Goal: Task Accomplishment & Management: Manage account settings

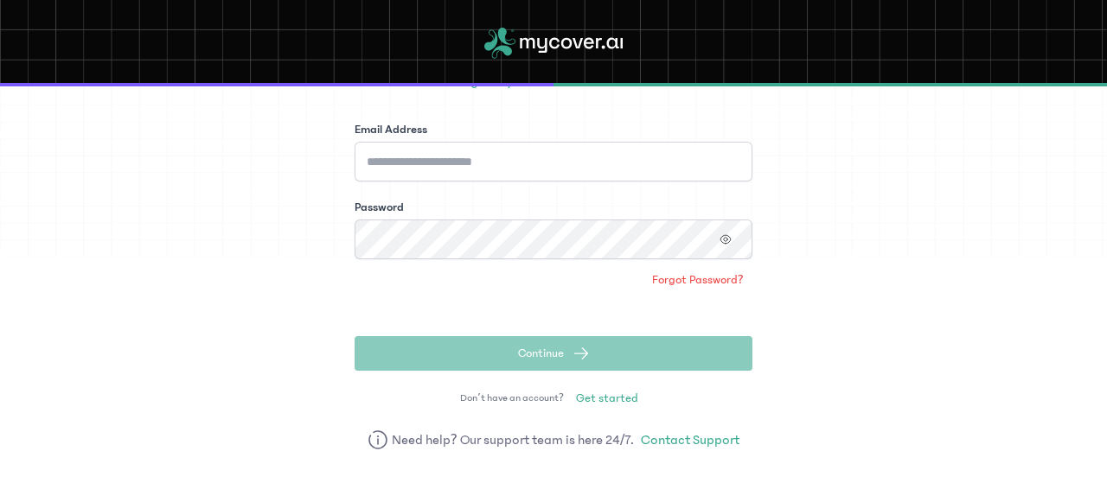
scroll to position [152, 0]
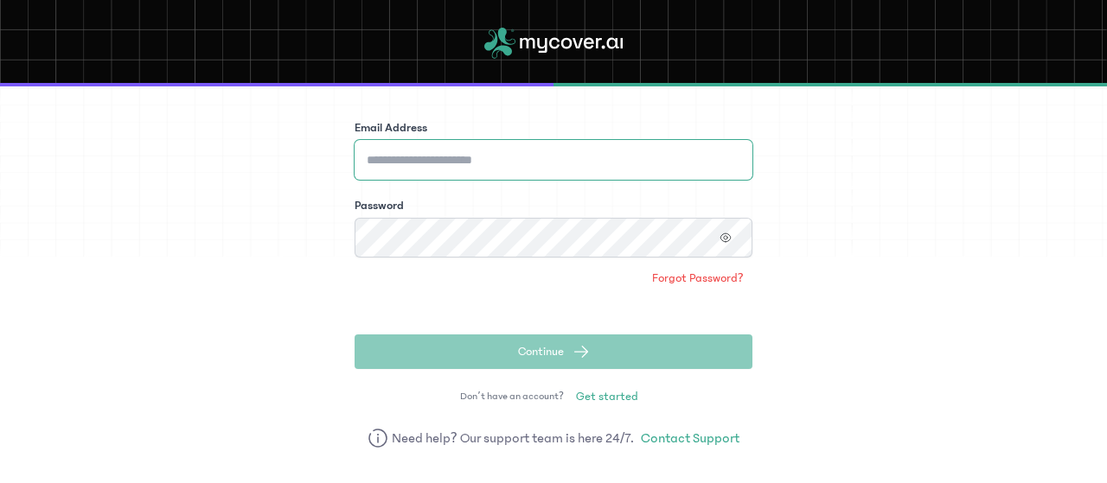
type input "**********"
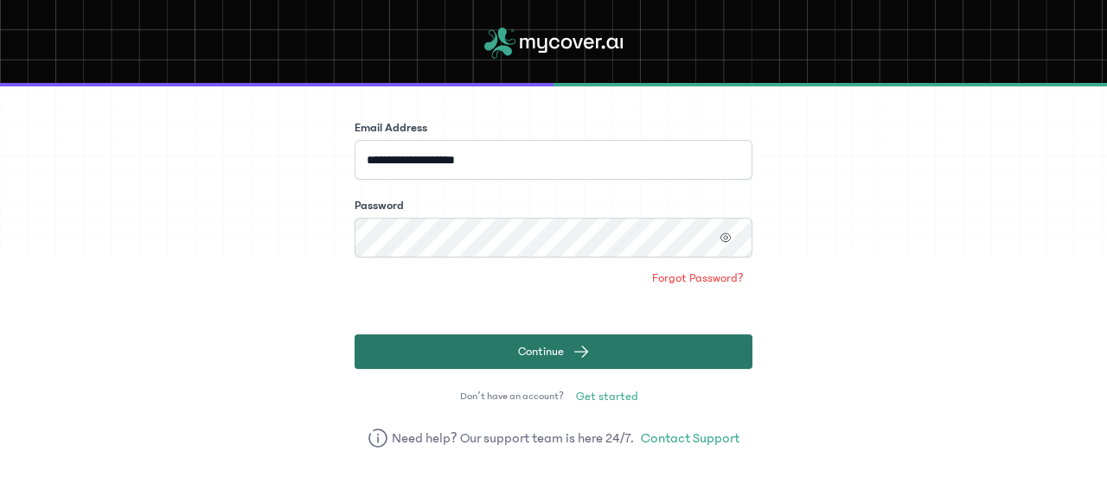
click at [591, 358] on button "Continue" at bounding box center [554, 352] width 398 height 35
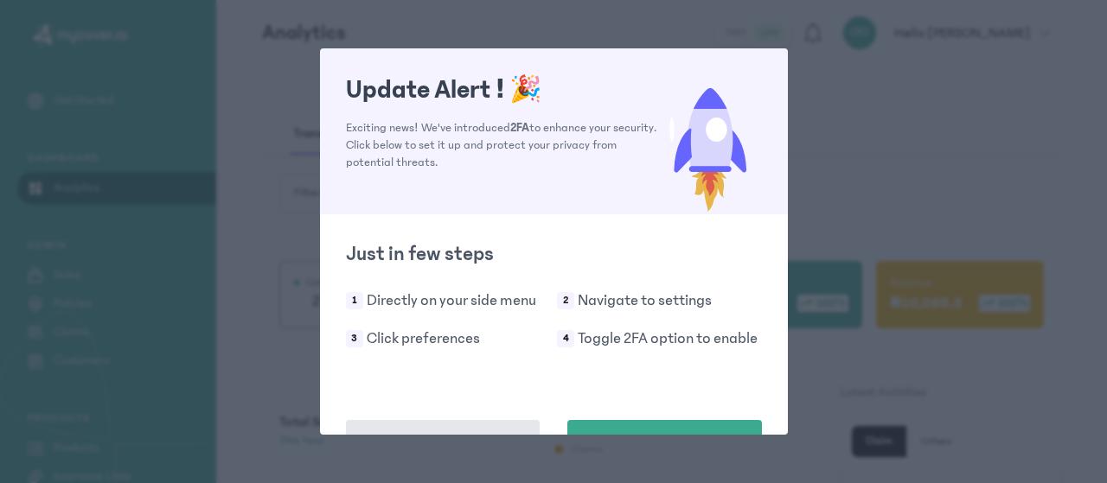
click at [894, 146] on div "Update Alert ! 🎉 Exciting news! We've introduced 2FA to enhance your security. …" at bounding box center [553, 241] width 1107 height 483
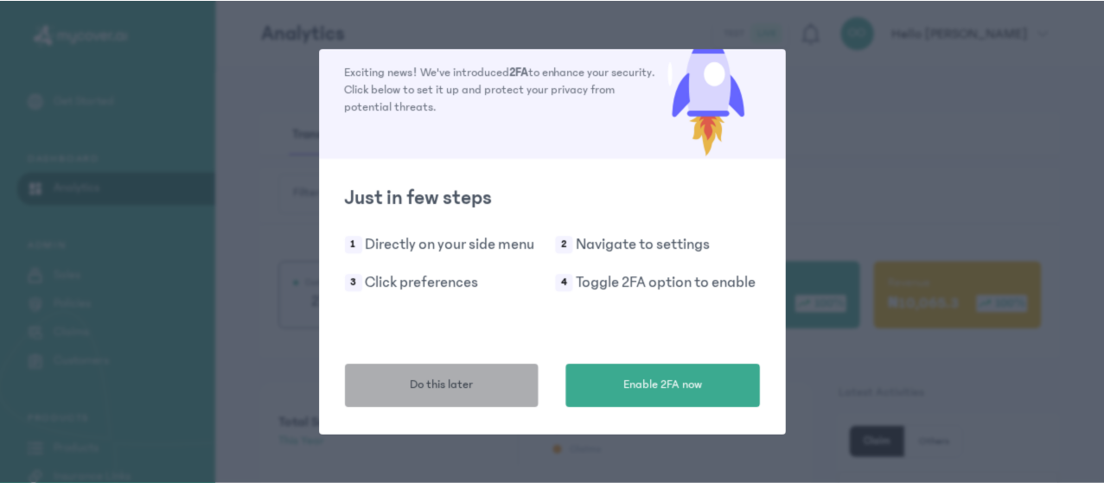
scroll to position [55, 0]
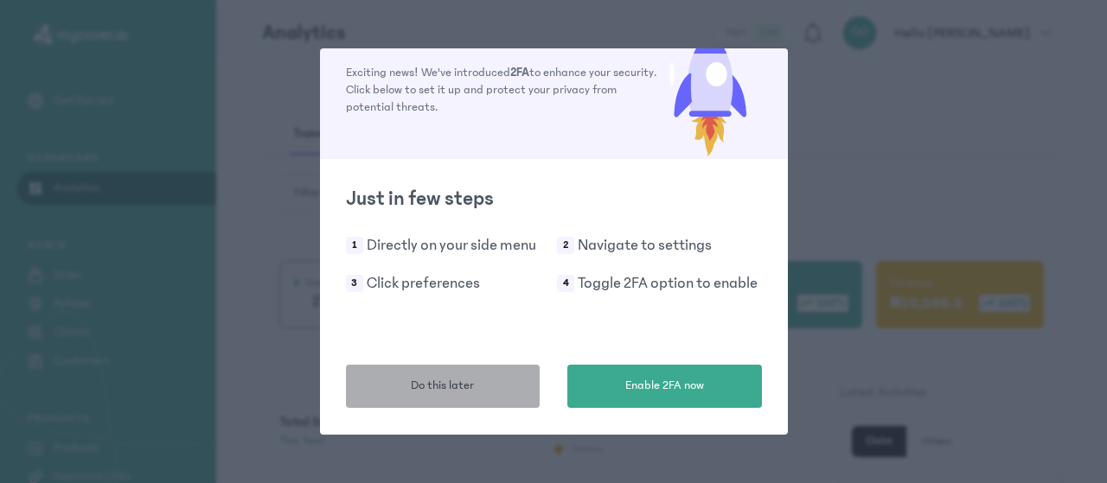
click at [411, 398] on button "Do this later" at bounding box center [443, 386] width 195 height 43
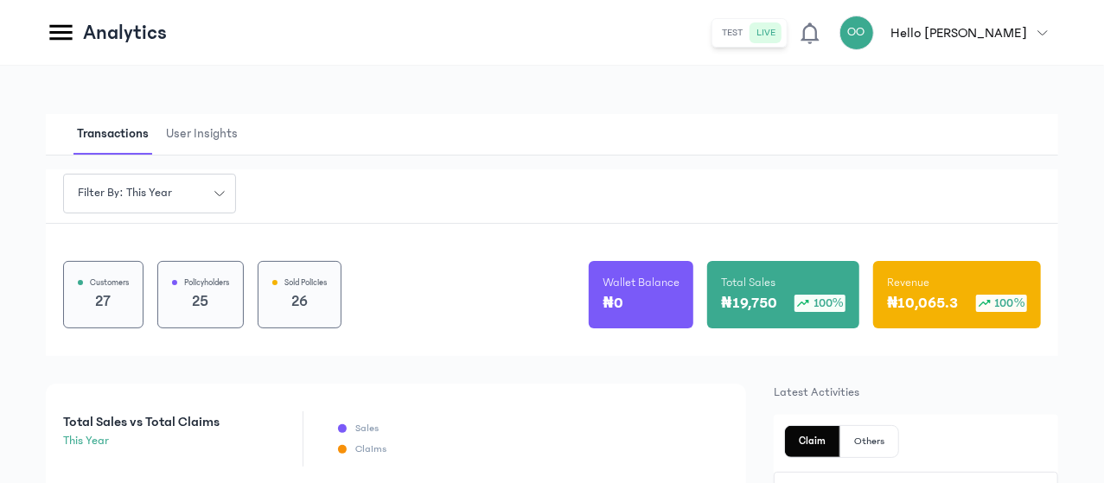
scroll to position [258, 0]
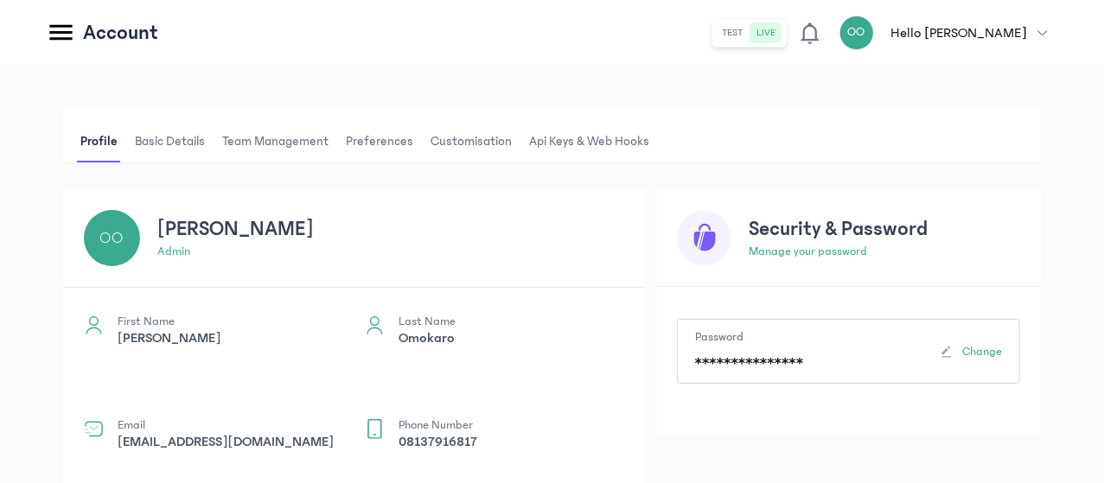
click at [653, 136] on span "Api Keys & Web hooks" at bounding box center [589, 142] width 127 height 42
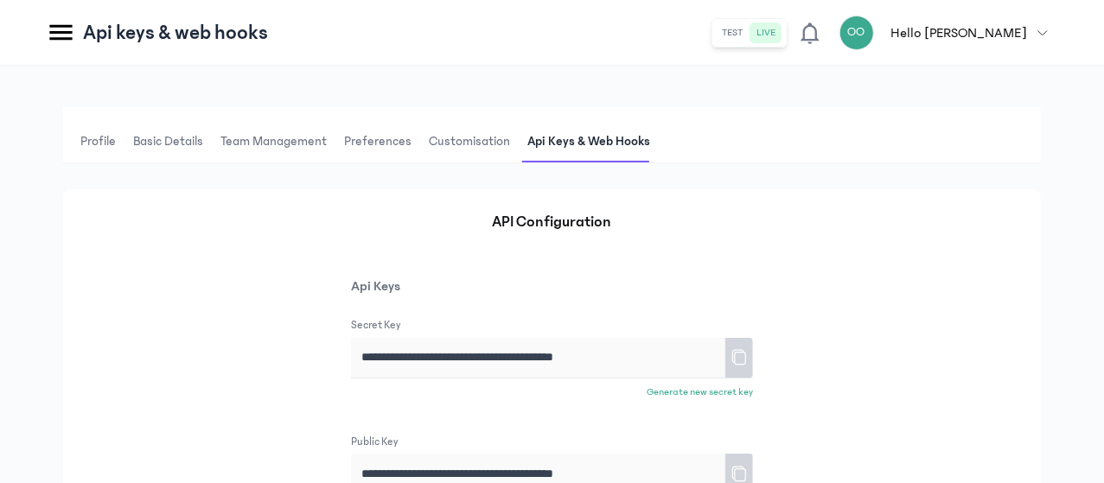
click at [514, 151] on span "Customisation" at bounding box center [469, 142] width 88 height 42
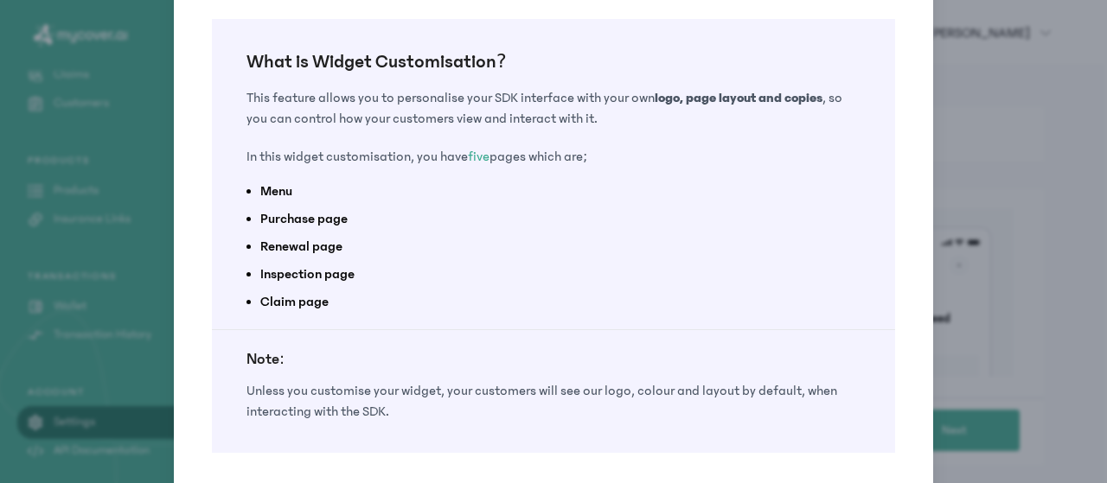
scroll to position [116, 0]
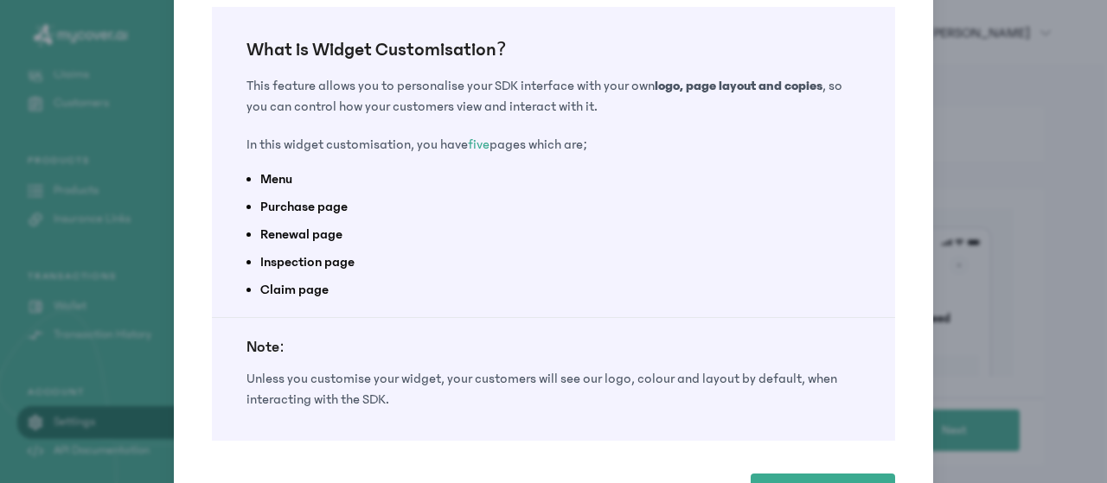
click at [1034, 137] on div "Customise your widget What is Widget Customisation? This feature allows you to …" at bounding box center [553, 229] width 1107 height 690
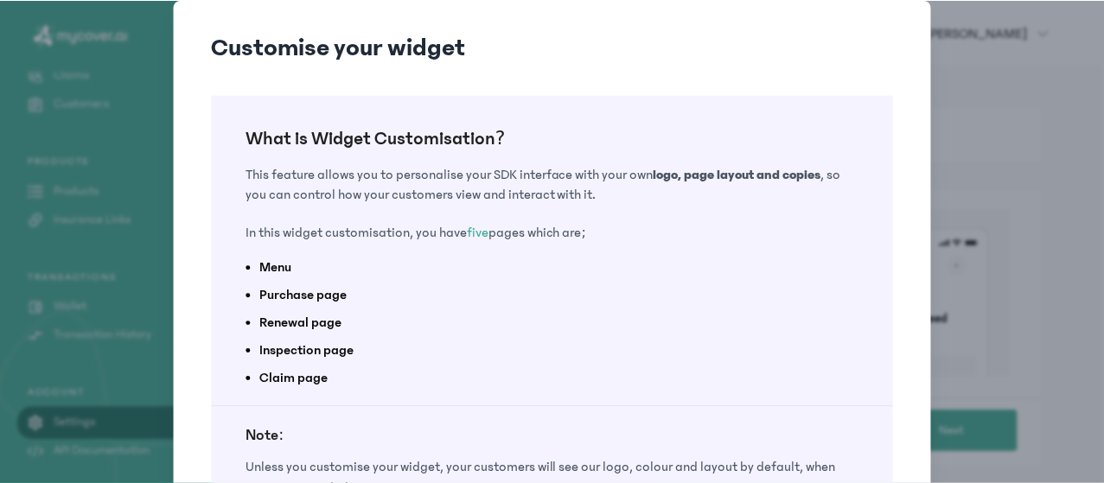
scroll to position [206, 0]
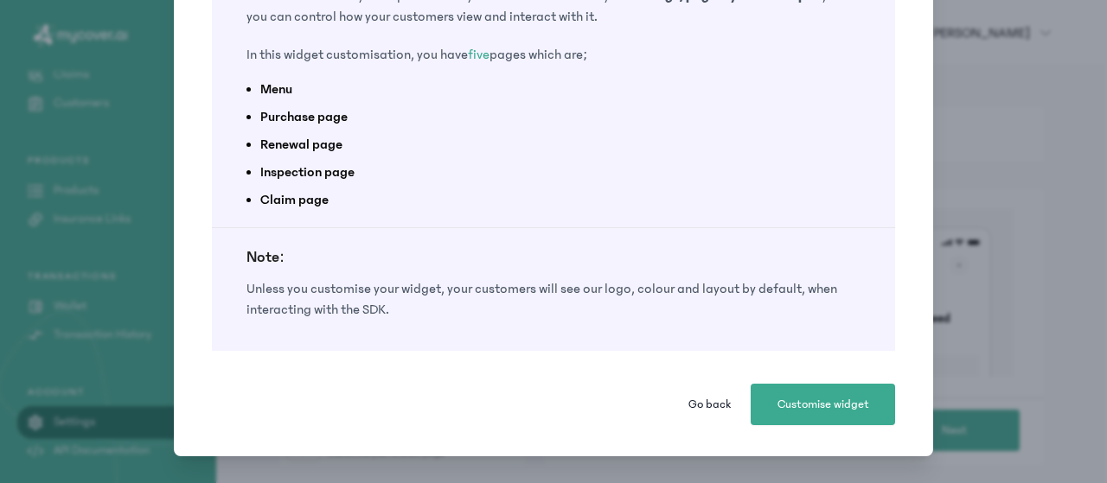
click at [690, 415] on button "Go back" at bounding box center [709, 405] width 69 height 42
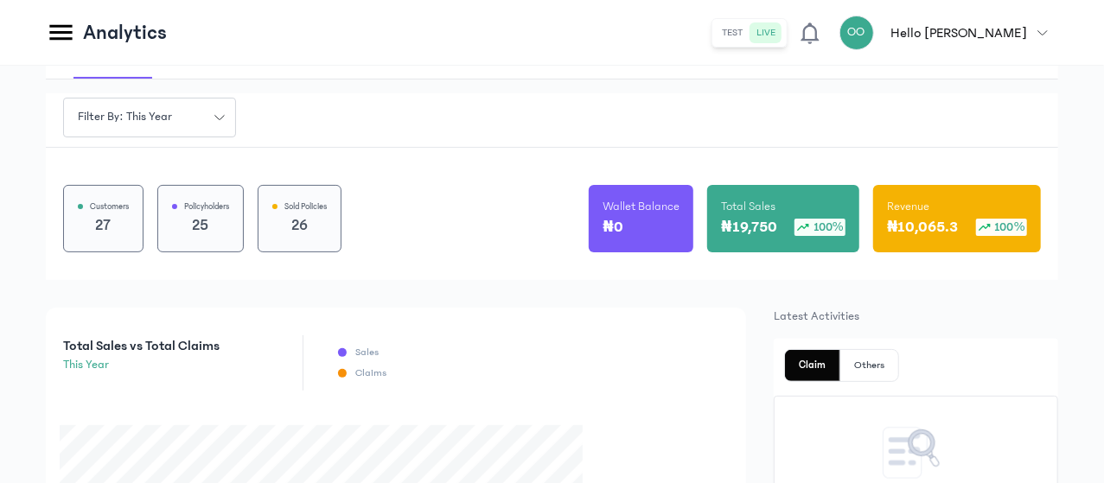
scroll to position [77, 0]
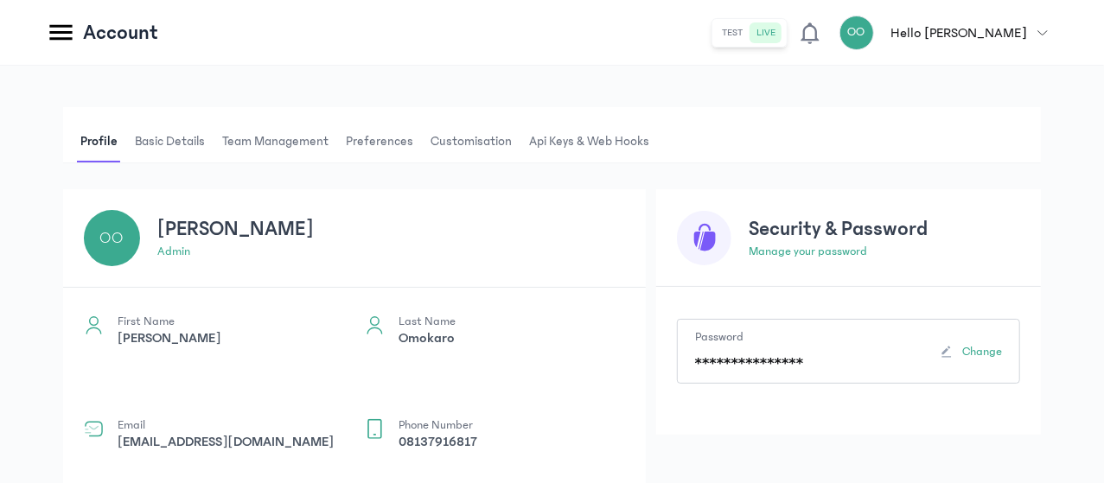
click at [653, 140] on span "Api Keys & Web hooks" at bounding box center [589, 142] width 127 height 42
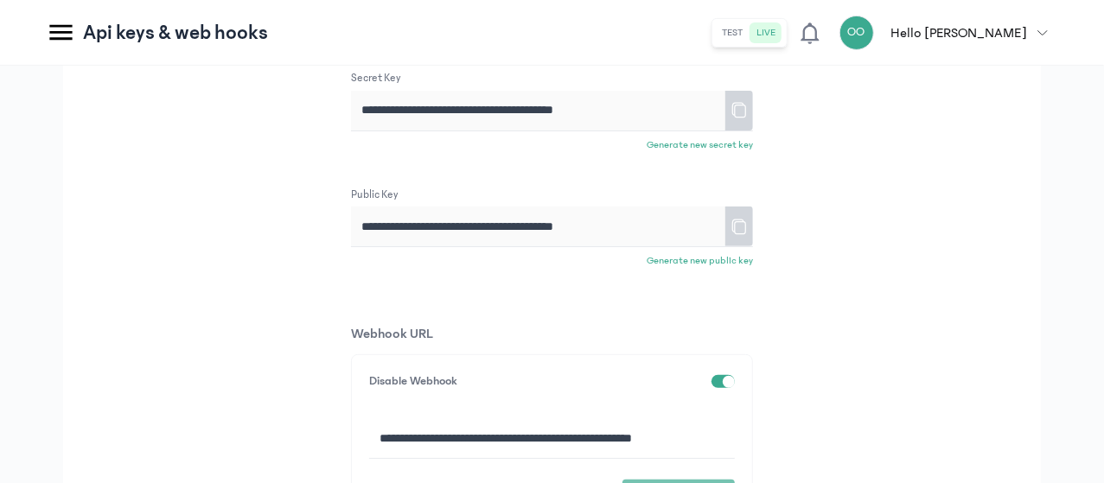
scroll to position [246, 0]
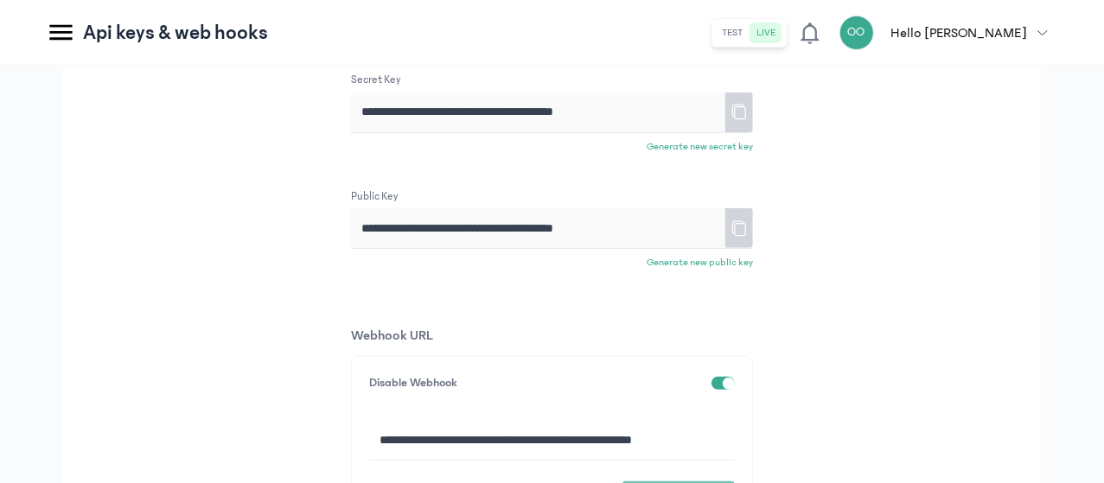
click at [253, 293] on div "**********" at bounding box center [552, 220] width 1104 height 801
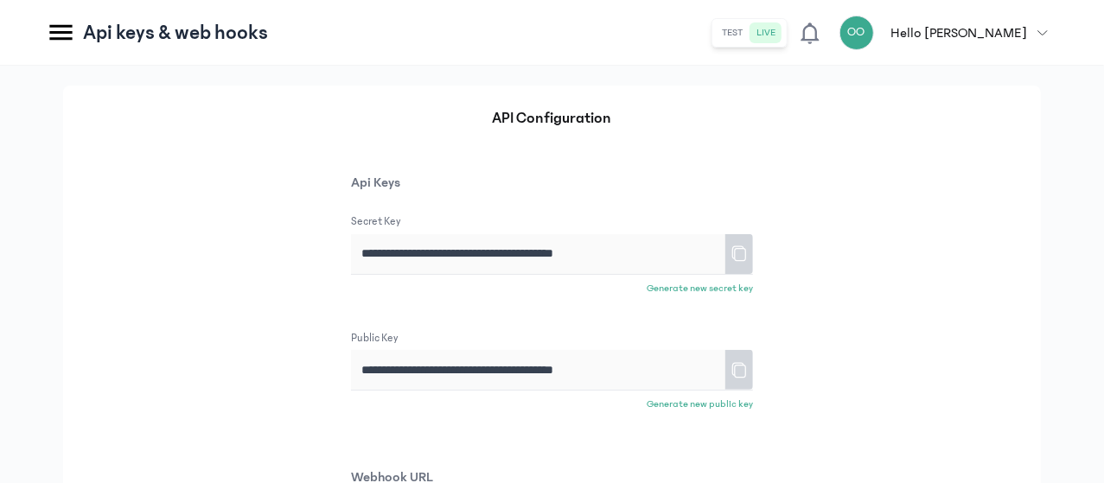
scroll to position [12, 0]
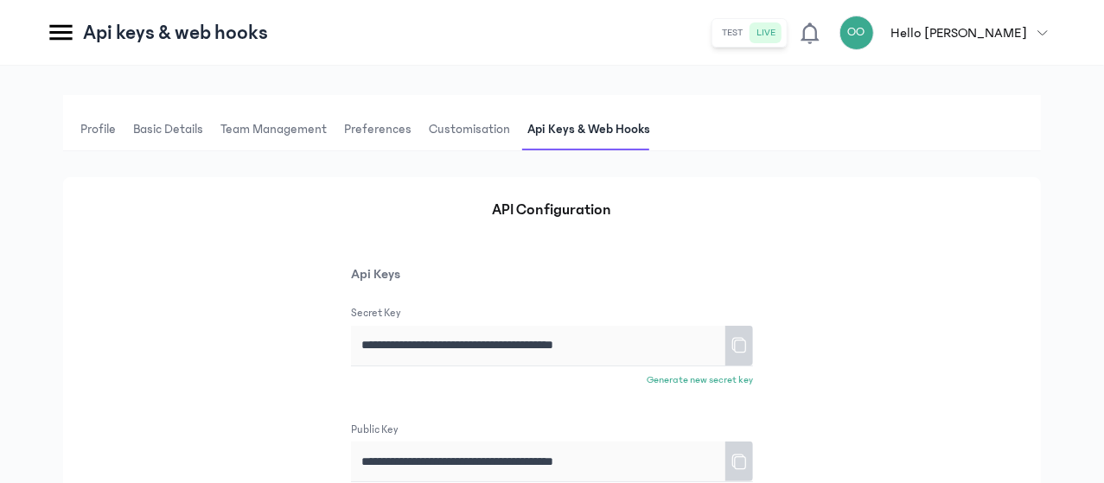
click at [514, 131] on span "Customisation" at bounding box center [469, 130] width 88 height 42
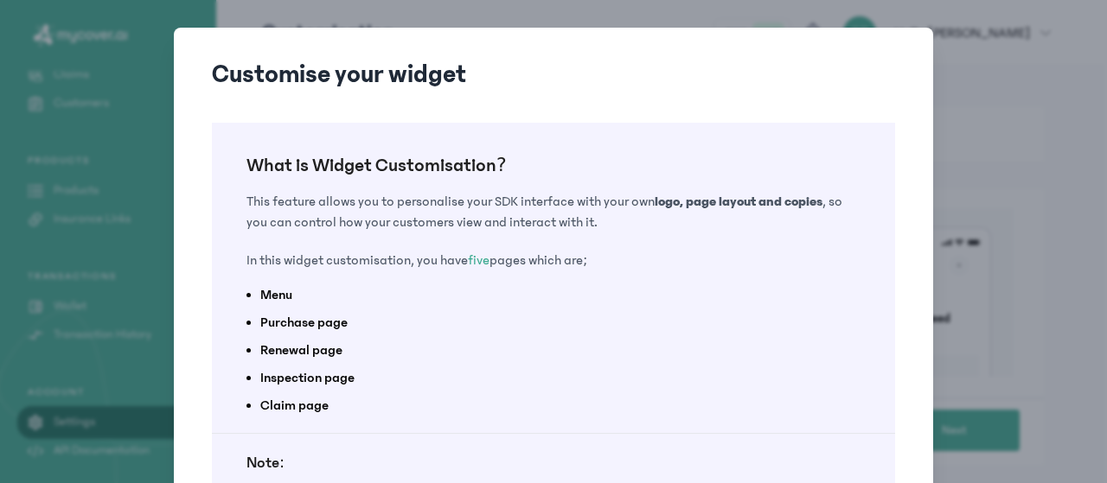
click at [996, 81] on div "Customise your widget What is Widget Customisation? This feature allows you to …" at bounding box center [553, 345] width 1107 height 690
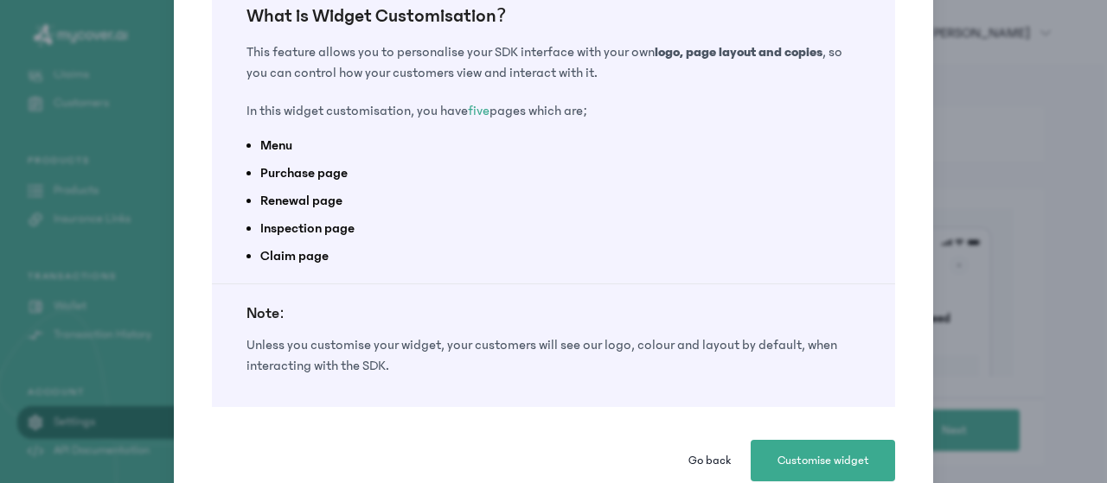
scroll to position [206, 0]
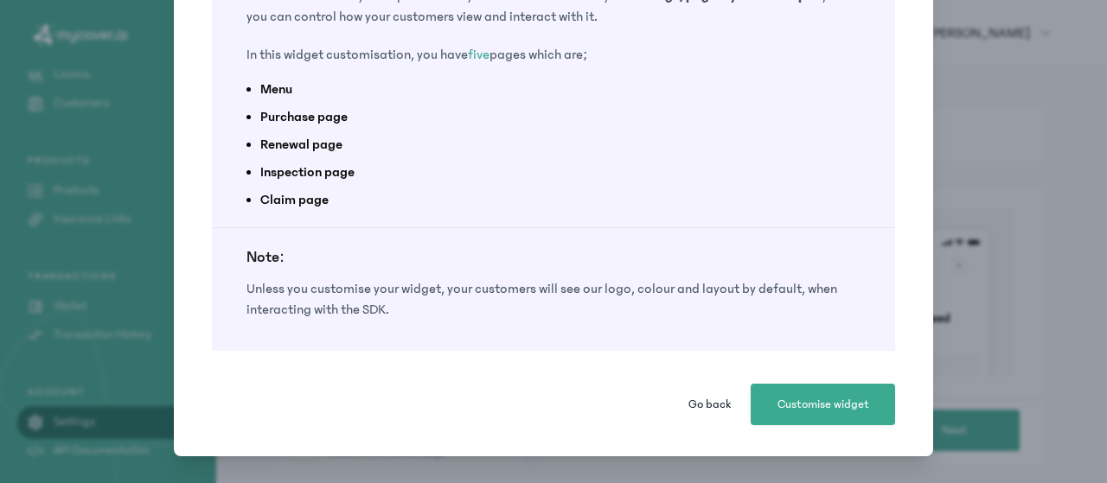
click at [717, 404] on span "Go back" at bounding box center [709, 404] width 42 height 17
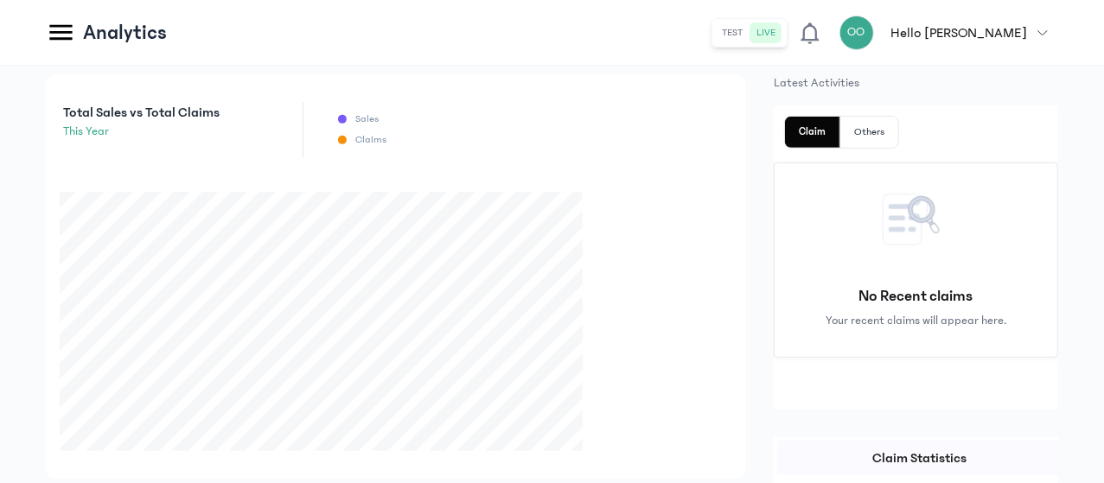
scroll to position [319, 0]
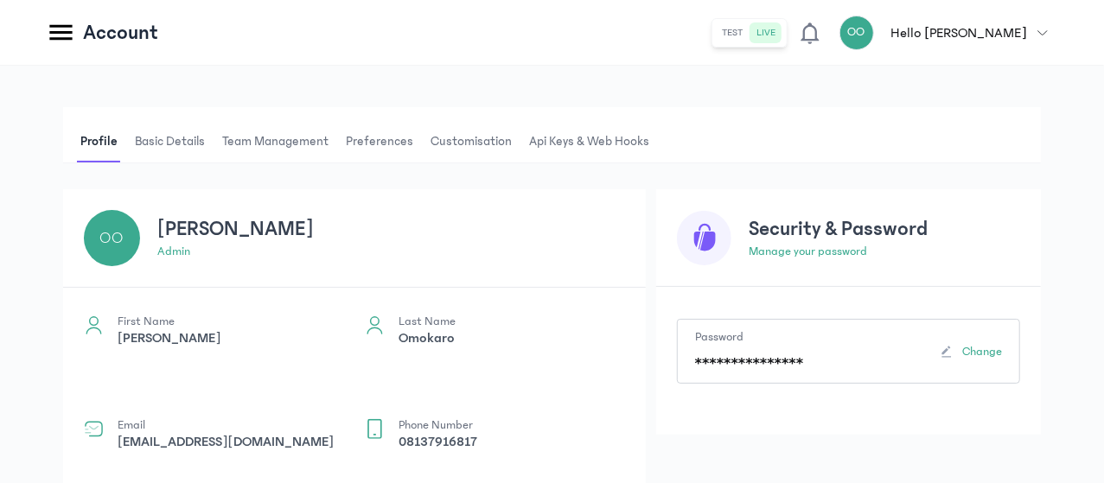
click at [653, 136] on span "Api Keys & Web hooks" at bounding box center [589, 142] width 127 height 42
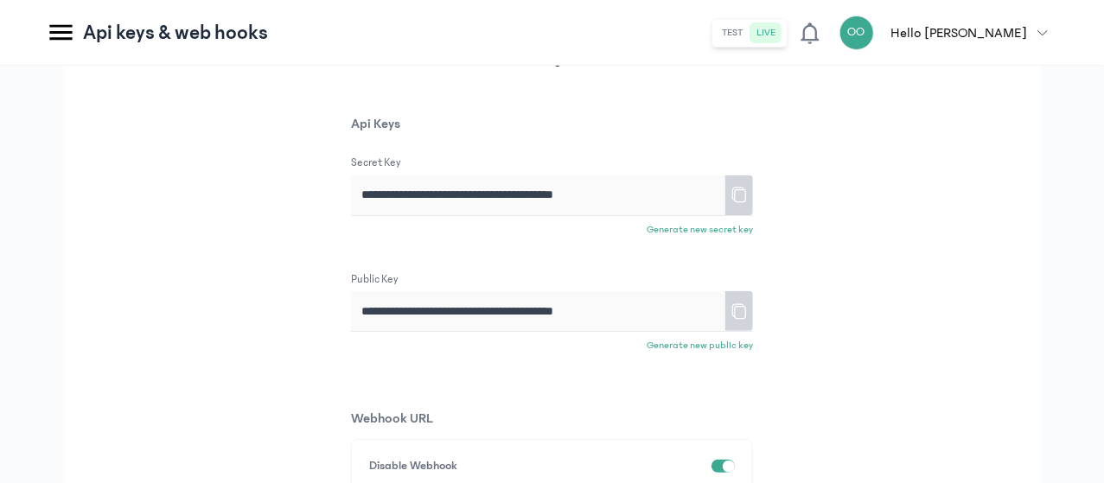
scroll to position [380, 0]
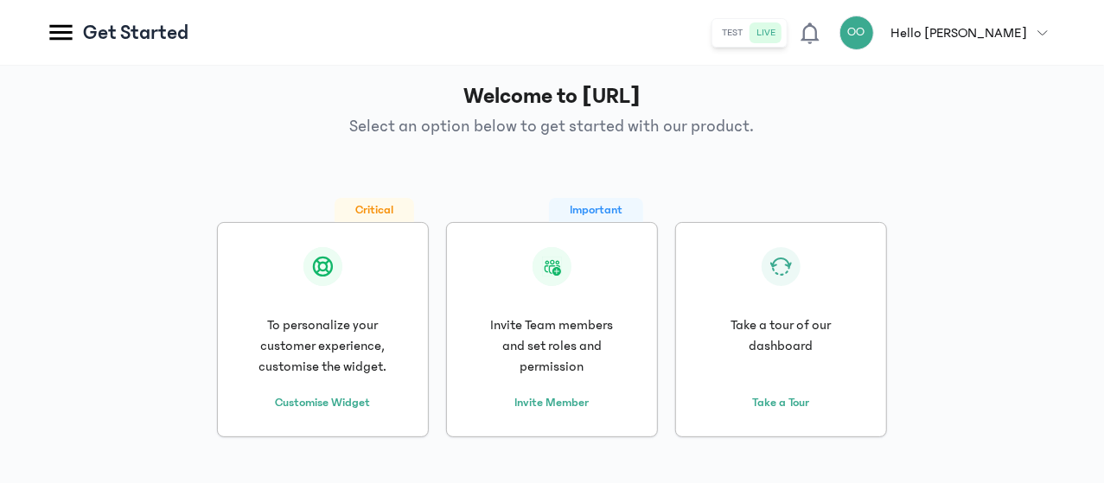
scroll to position [9, 0]
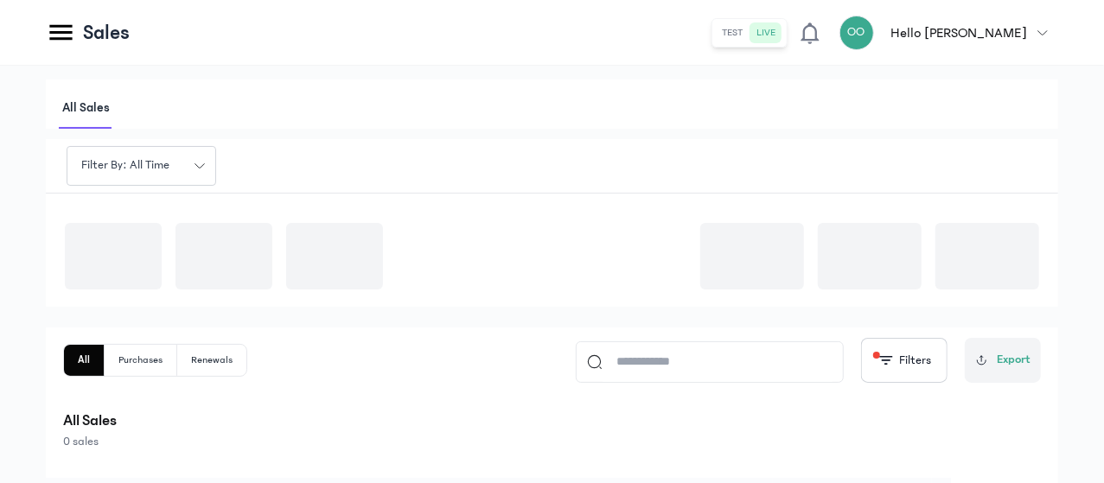
scroll to position [258, 0]
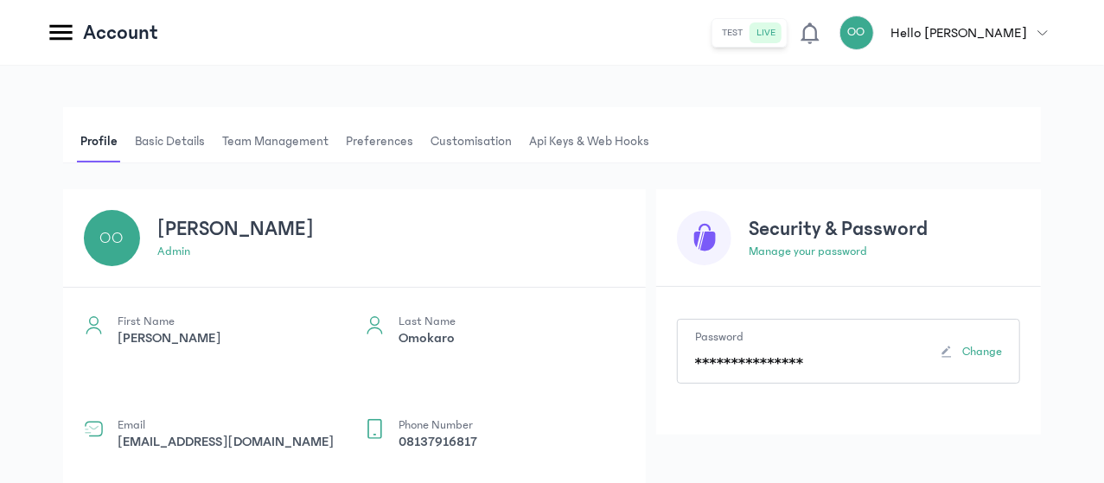
click at [208, 137] on span "Basic details" at bounding box center [169, 142] width 77 height 42
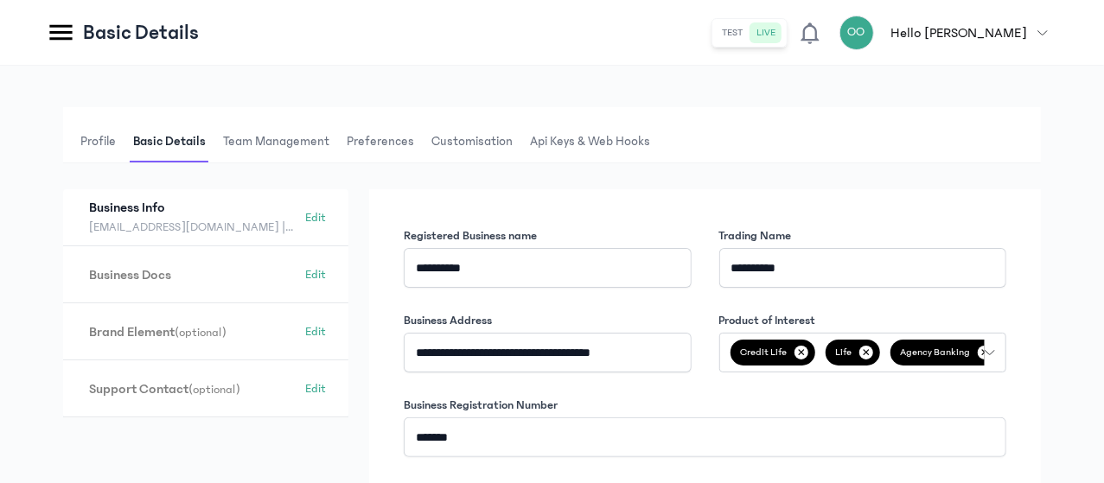
click at [654, 153] on span "Api Keys & Web hooks" at bounding box center [590, 142] width 127 height 42
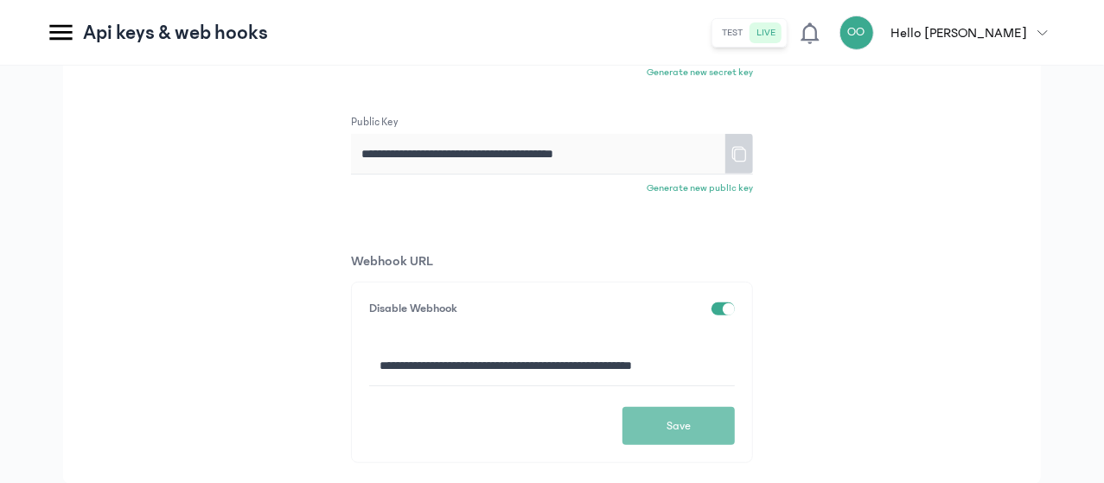
scroll to position [258, 0]
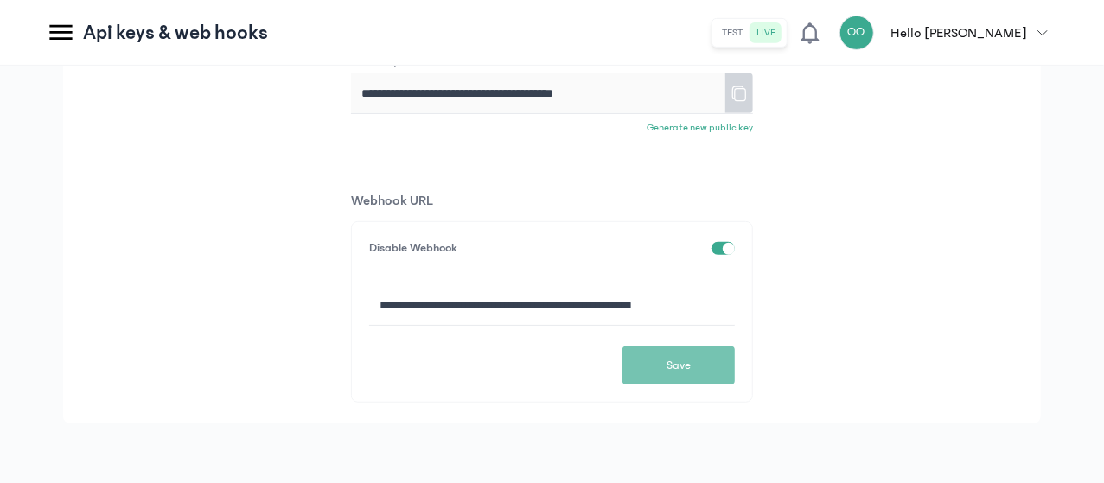
scroll to position [380, 0]
